Goal: Complete application form

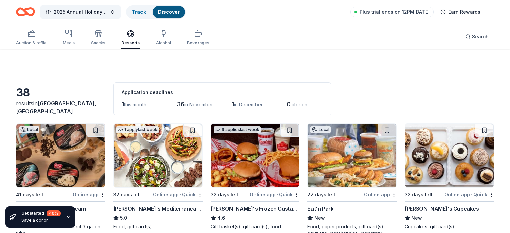
scroll to position [470, 0]
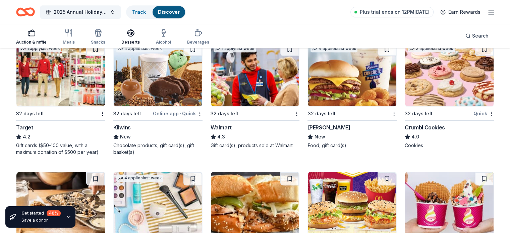
click at [47, 36] on div "button" at bounding box center [31, 33] width 31 height 8
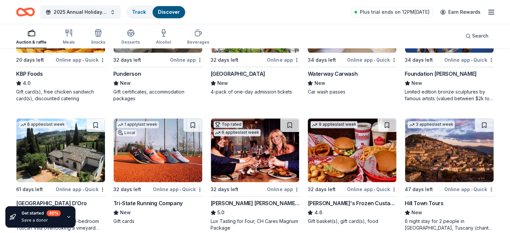
scroll to position [932, 0]
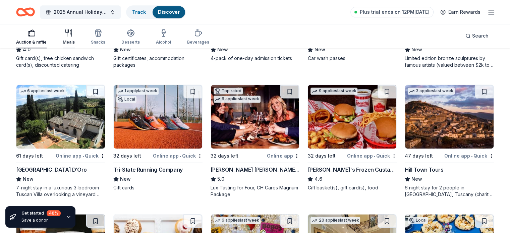
click at [75, 40] on div "Meals" at bounding box center [69, 42] width 12 height 5
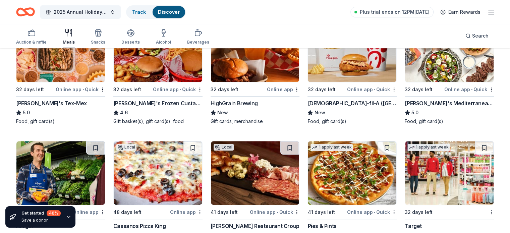
scroll to position [302, 0]
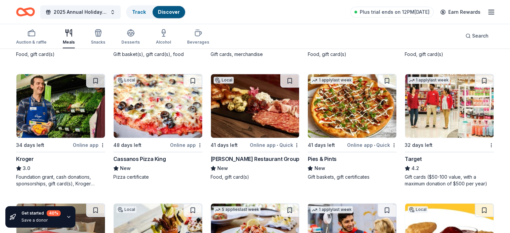
click at [65, 166] on div "3.0" at bounding box center [60, 168] width 89 height 8
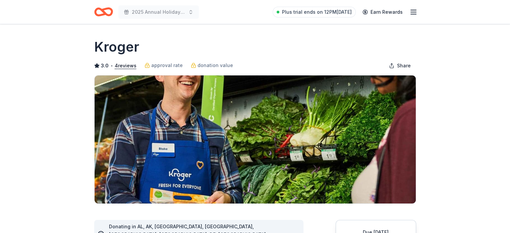
scroll to position [134, 0]
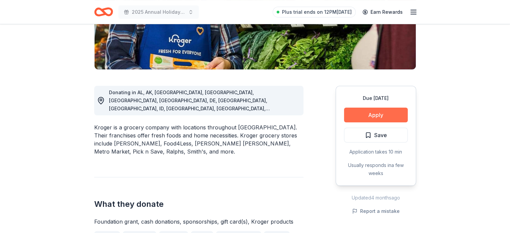
click at [368, 113] on button "Apply" at bounding box center [376, 115] width 64 height 15
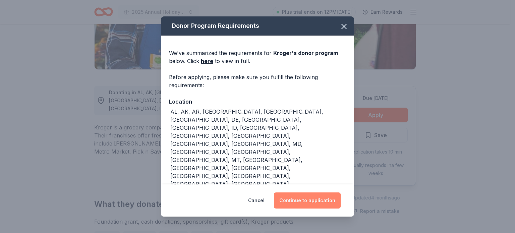
click at [321, 198] on button "Continue to application" at bounding box center [307, 201] width 67 height 16
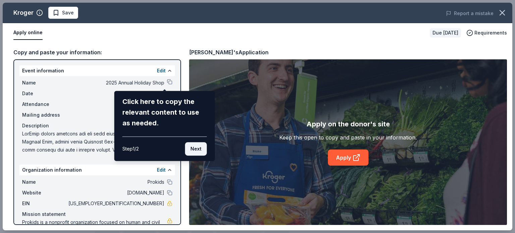
click at [200, 145] on button "Next" at bounding box center [196, 148] width 22 height 13
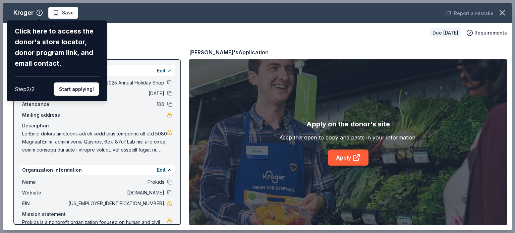
click at [339, 159] on div "Kroger Click here to access the donor's store locator, donor program link, and …" at bounding box center [258, 117] width 510 height 228
click at [71, 84] on button "Start applying!" at bounding box center [77, 89] width 46 height 13
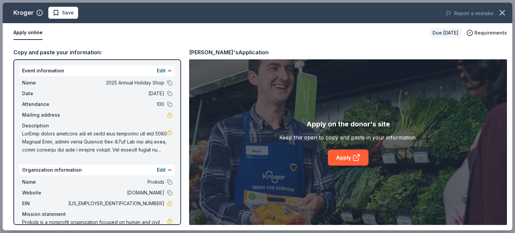
drag, startPoint x: 177, startPoint y: 85, endPoint x: 179, endPoint y: 129, distance: 44.0
click at [179, 129] on div "Kroger Save Report a mistake Apply online Due [DATE] Requirements Copy and past…" at bounding box center [258, 117] width 510 height 228
click at [161, 48] on div "Kroger Save Report a mistake Apply online Due [DATE] Requirements Copy and past…" at bounding box center [258, 117] width 510 height 228
drag, startPoint x: 175, startPoint y: 95, endPoint x: 173, endPoint y: 118, distance: 22.9
click at [174, 118] on div "Kroger Save Report a mistake Apply online Due [DATE] Requirements Copy and past…" at bounding box center [258, 117] width 510 height 228
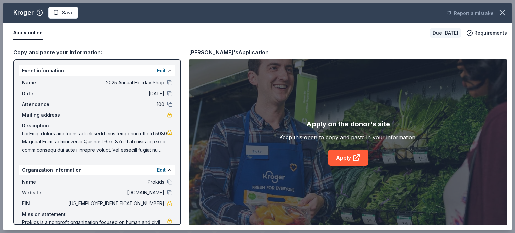
drag, startPoint x: 514, startPoint y: 59, endPoint x: 512, endPoint y: 90, distance: 30.6
click at [510, 90] on div "Kroger Save Report a mistake Apply online Due [DATE] Requirements Copy and past…" at bounding box center [257, 116] width 515 height 233
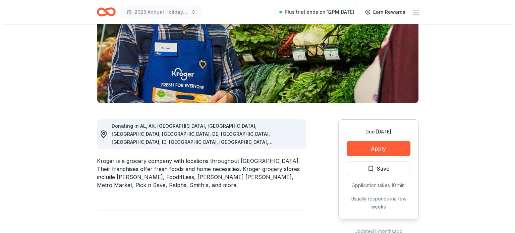
scroll to position [168, 0]
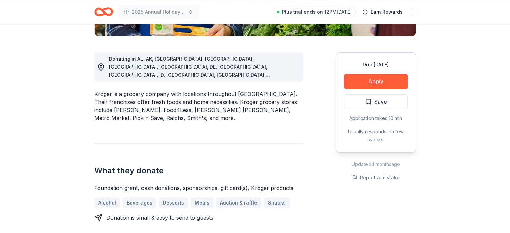
click at [357, 90] on div "Due [DATE] Apply Save Application takes 10 min Usually responds in a few weeks" at bounding box center [376, 102] width 81 height 100
click at [358, 85] on button "Apply" at bounding box center [376, 81] width 64 height 15
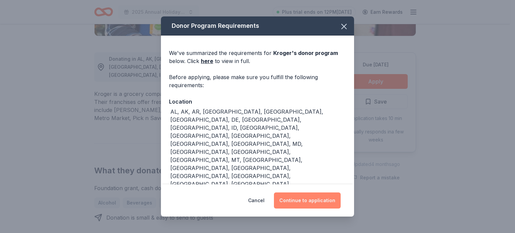
click at [312, 200] on button "Continue to application" at bounding box center [307, 201] width 67 height 16
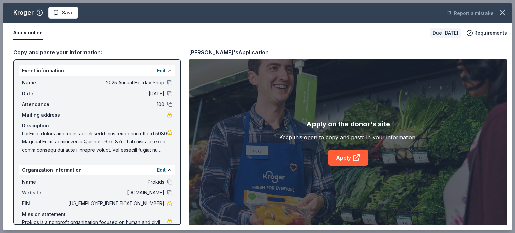
scroll to position [25, 0]
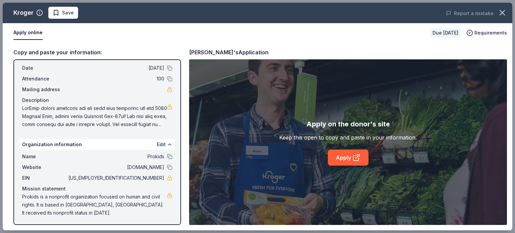
click at [80, 51] on div "Copy and paste your information:" at bounding box center [97, 52] width 168 height 9
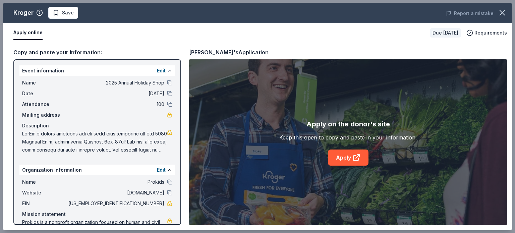
click at [167, 71] on button at bounding box center [169, 70] width 5 height 5
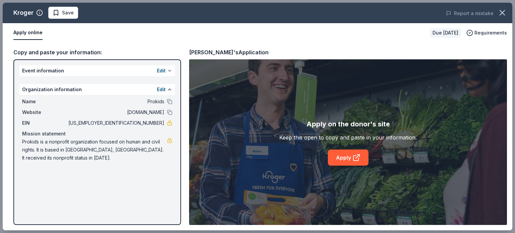
click at [162, 71] on button "Edit" at bounding box center [161, 71] width 9 height 8
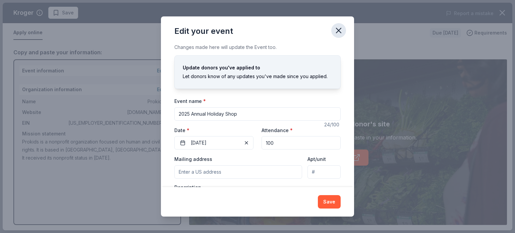
click at [338, 31] on icon "button" at bounding box center [338, 30] width 5 height 5
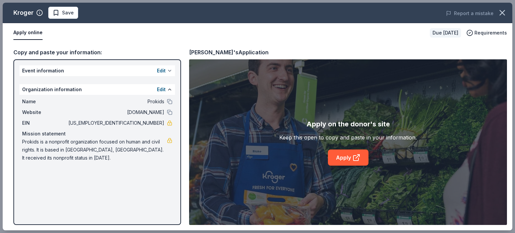
click at [170, 68] on button at bounding box center [169, 70] width 5 height 5
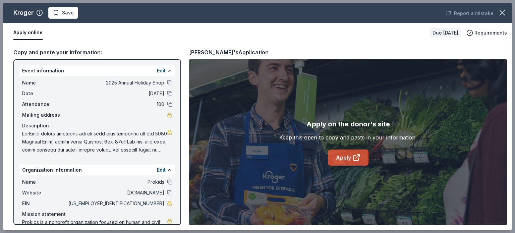
click at [342, 155] on link "Apply" at bounding box center [348, 158] width 41 height 16
